Goal: Navigation & Orientation: Find specific page/section

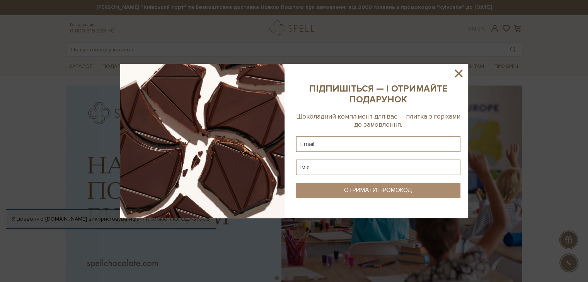
click at [456, 77] on icon at bounding box center [459, 74] width 8 height 8
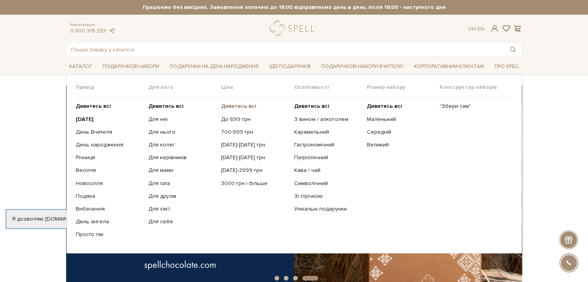
click at [254, 105] on b "Дивитись всі" at bounding box center [238, 106] width 35 height 7
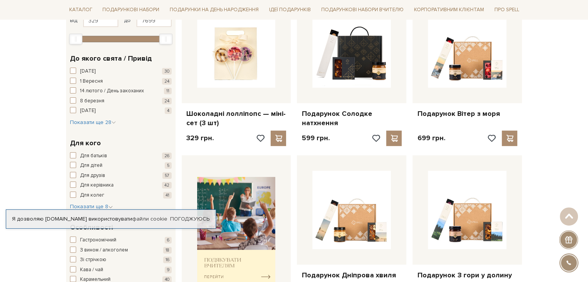
scroll to position [39, 0]
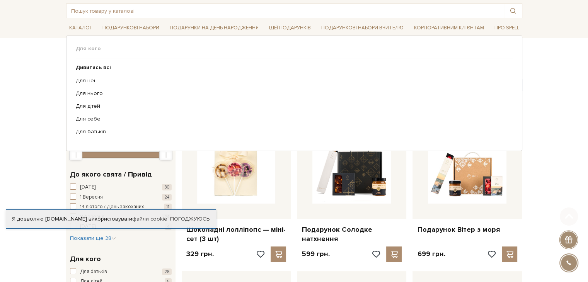
click at [213, 34] on li "Подарунки на День народження Для кого" at bounding box center [214, 28] width 95 height 18
click at [214, 24] on link "Подарунки на День народження" at bounding box center [214, 28] width 95 height 12
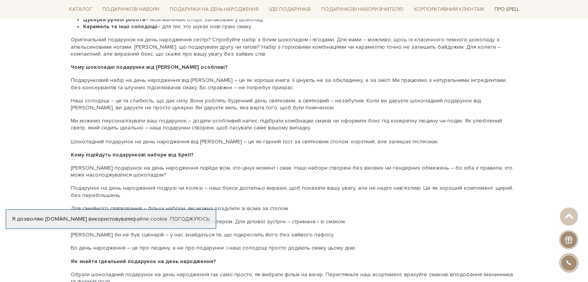
scroll to position [1276, 0]
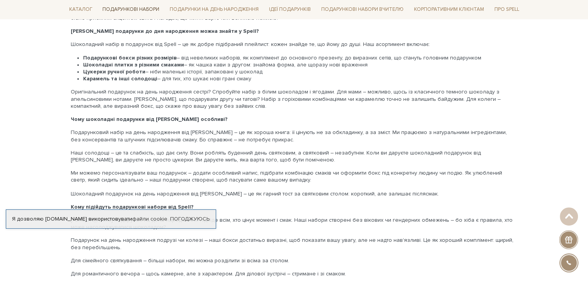
click at [148, 15] on link "Подарункові набори" at bounding box center [130, 10] width 63 height 12
